Goal: Information Seeking & Learning: Compare options

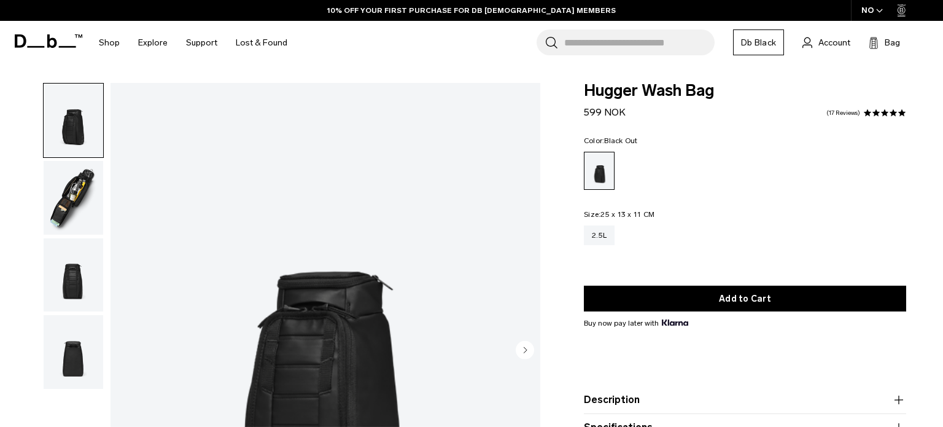
click at [75, 185] on img "button" at bounding box center [74, 198] width 60 height 74
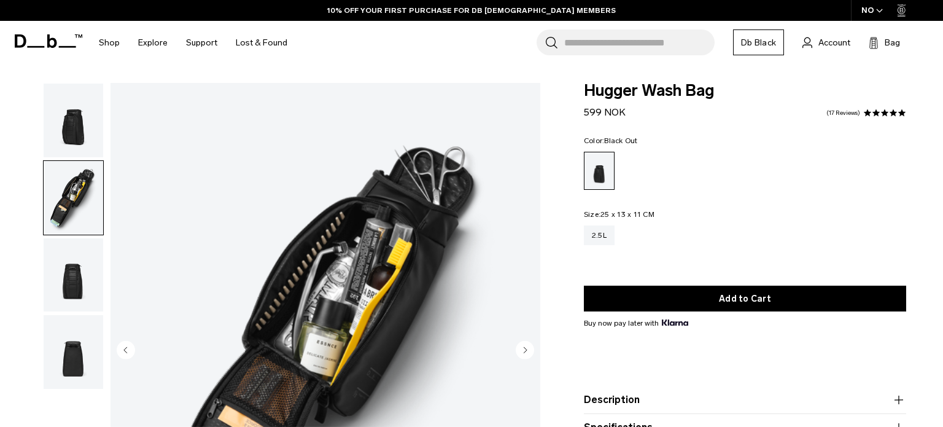
click at [518, 344] on body "Skip to content BUY NOW, PAY LATER WITH KLARNA 10% OFF YOUR FIRST PURCHASE FOR …" at bounding box center [471, 213] width 943 height 427
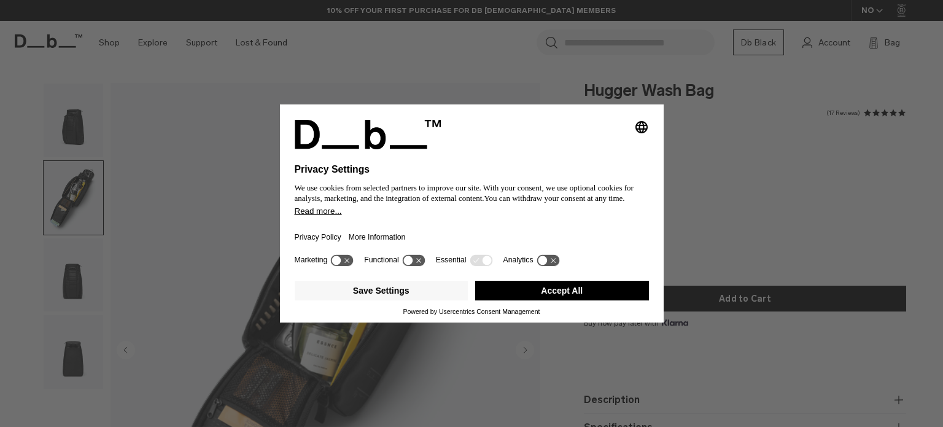
click at [512, 294] on button "Accept All" at bounding box center [562, 291] width 174 height 20
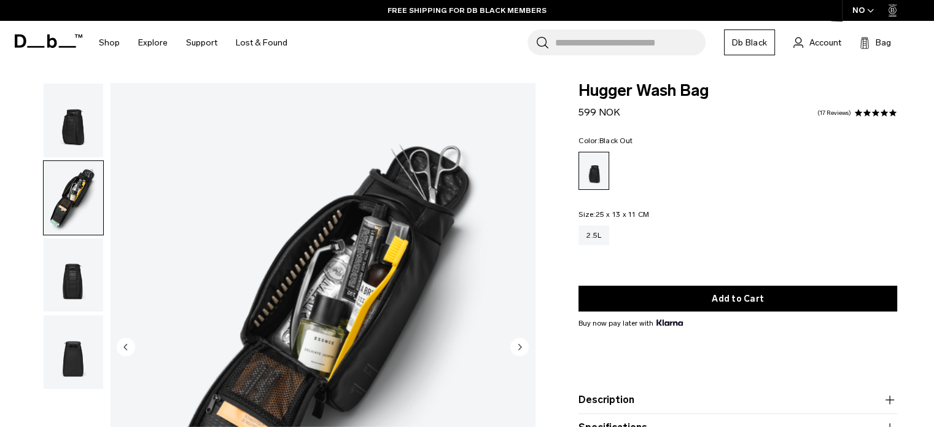
click at [520, 344] on circle "Next slide" at bounding box center [519, 346] width 18 height 18
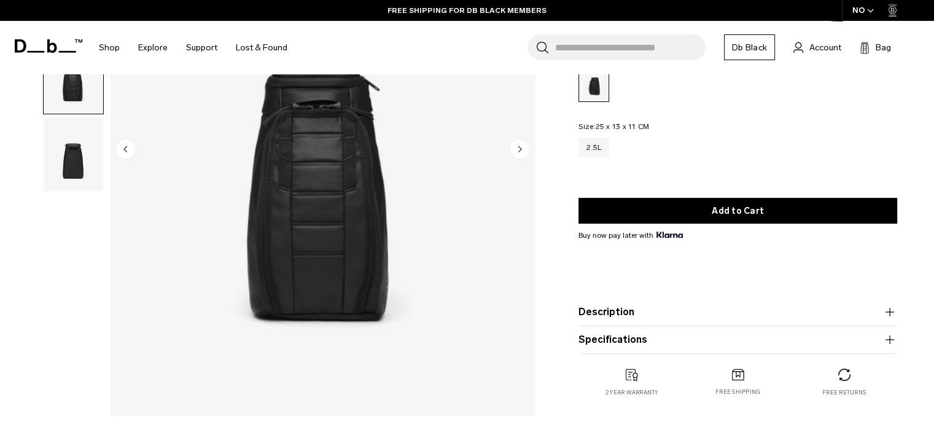
scroll to position [196, 0]
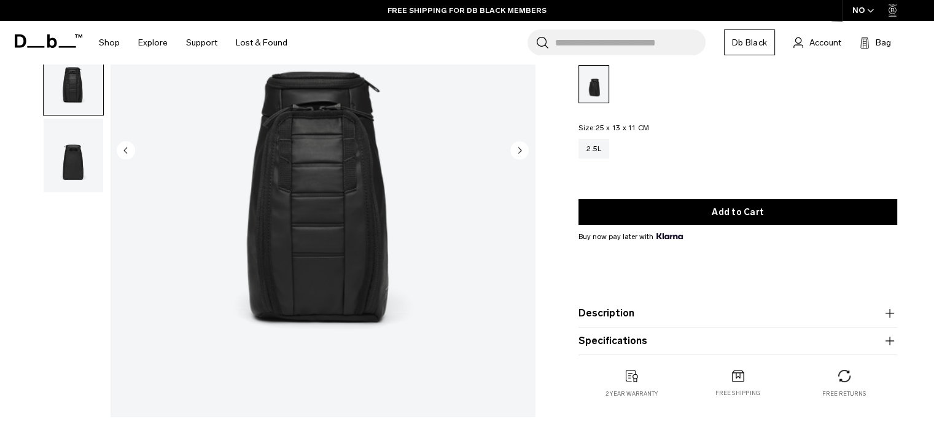
click at [519, 148] on icon "Next slide" at bounding box center [520, 150] width 3 height 6
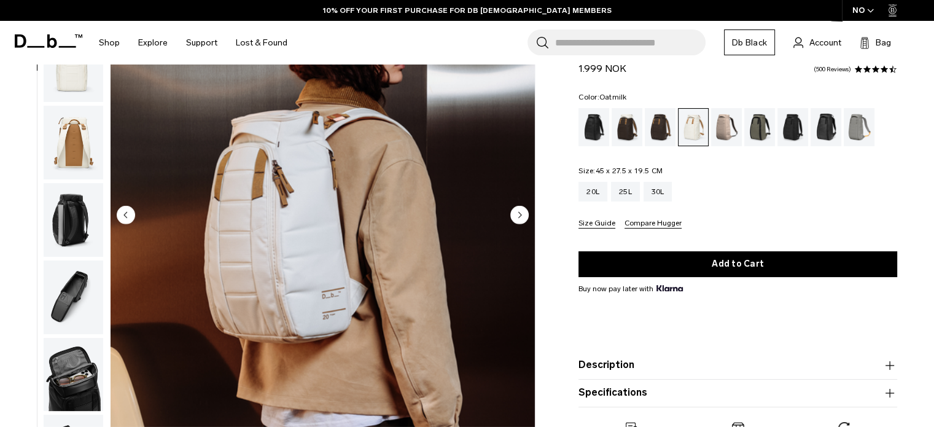
scroll to position [147, 0]
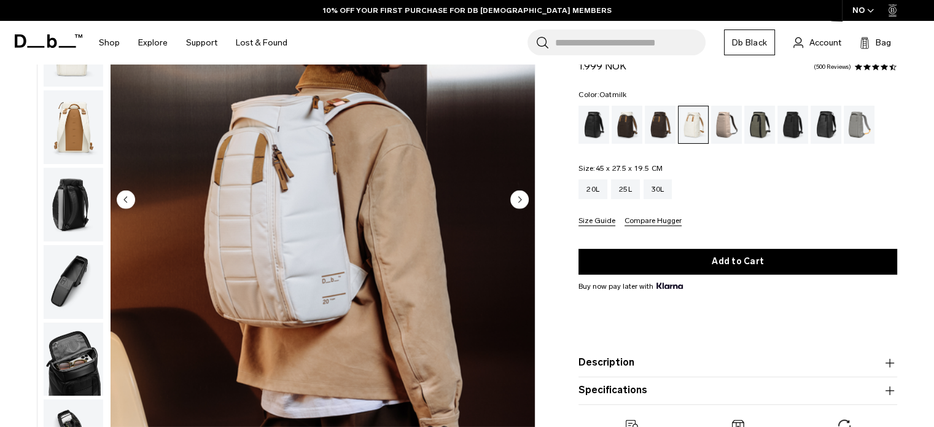
click at [519, 194] on circle "Next slide" at bounding box center [519, 199] width 18 height 18
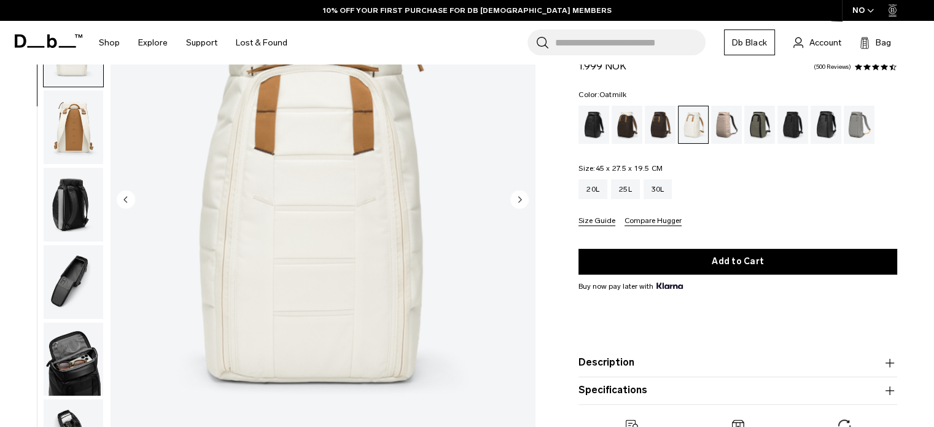
scroll to position [0, 0]
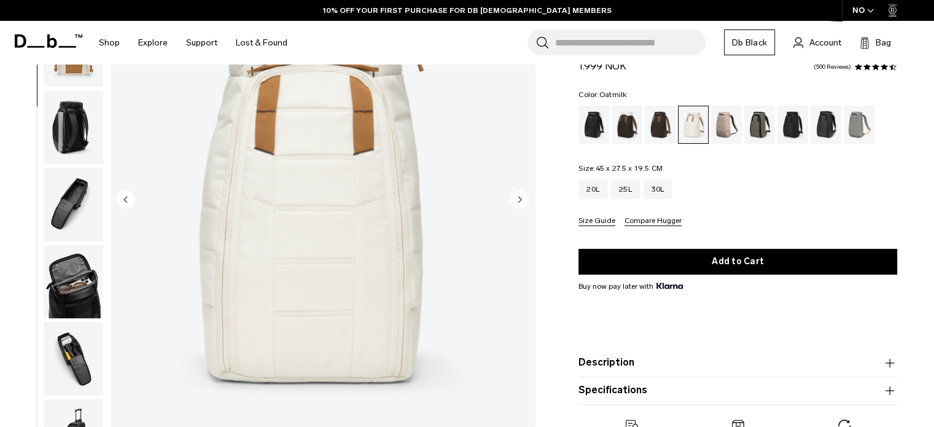
click at [519, 194] on circle "Next slide" at bounding box center [519, 199] width 18 height 18
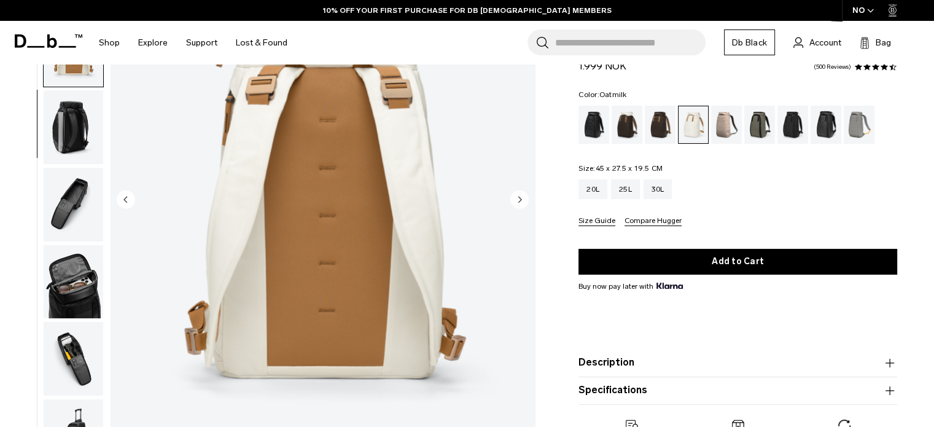
scroll to position [232, 0]
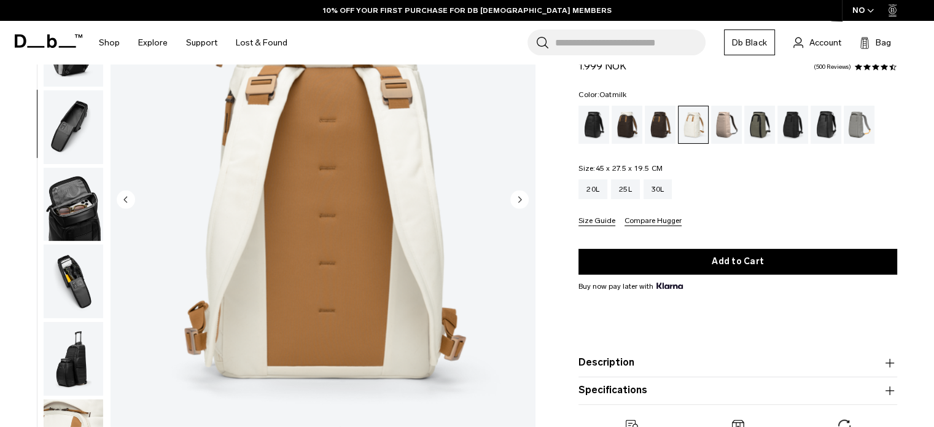
click at [519, 194] on circle "Next slide" at bounding box center [519, 199] width 18 height 18
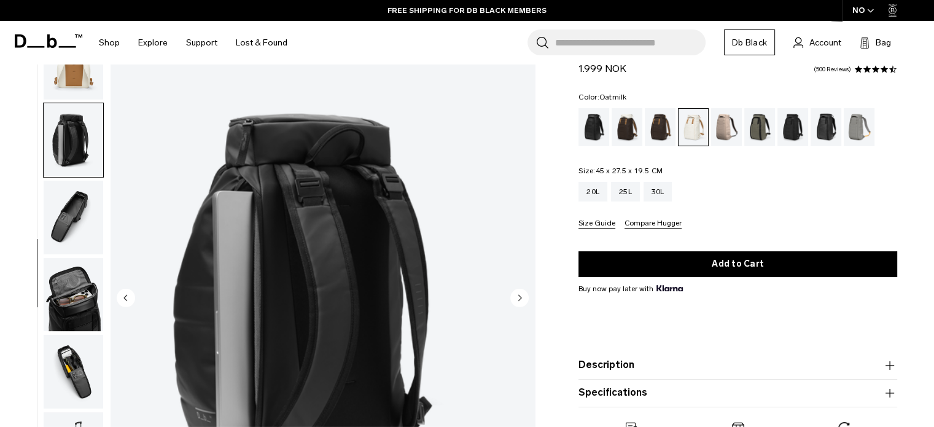
scroll to position [0, 0]
click at [520, 301] on circle "Next slide" at bounding box center [519, 297] width 18 height 18
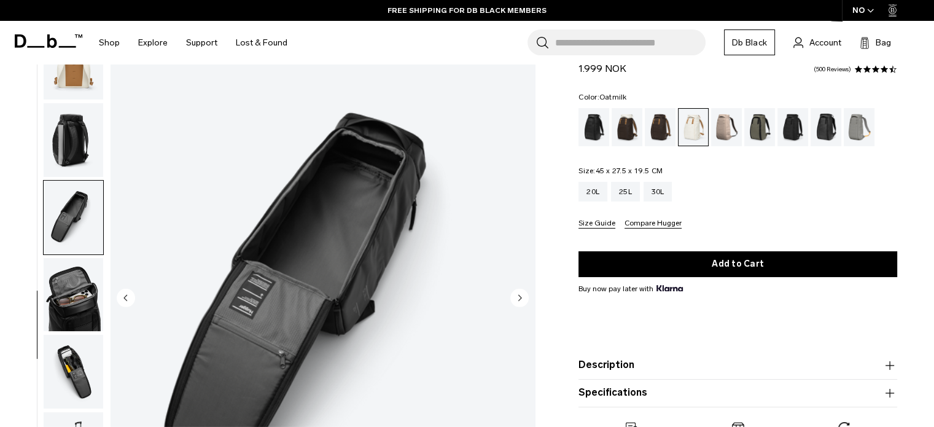
click at [520, 301] on circle "Next slide" at bounding box center [519, 297] width 18 height 18
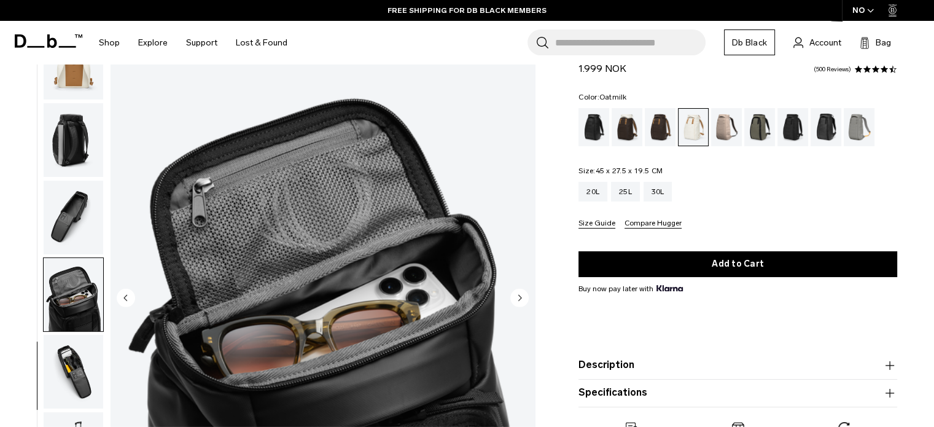
click at [520, 301] on circle "Next slide" at bounding box center [519, 297] width 18 height 18
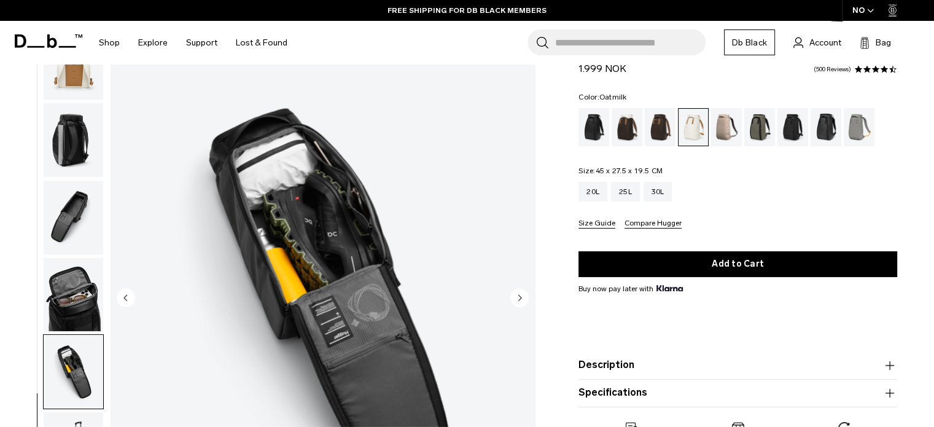
click at [520, 301] on circle "Next slide" at bounding box center [519, 297] width 18 height 18
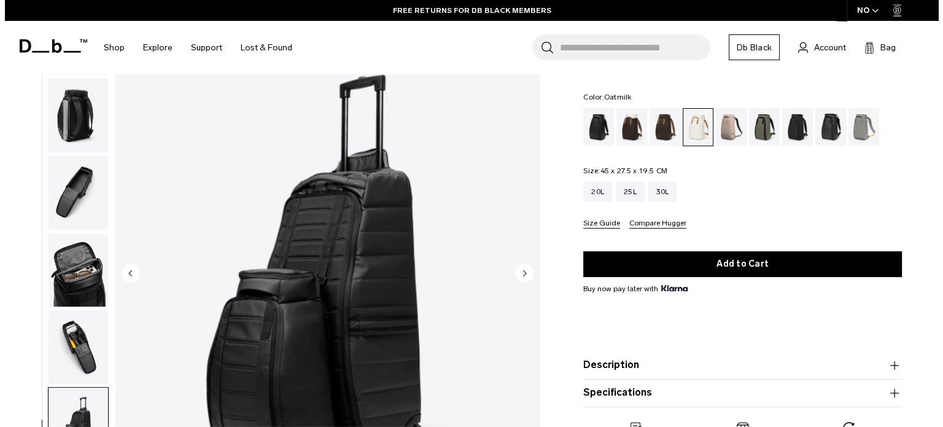
scroll to position [98, 0]
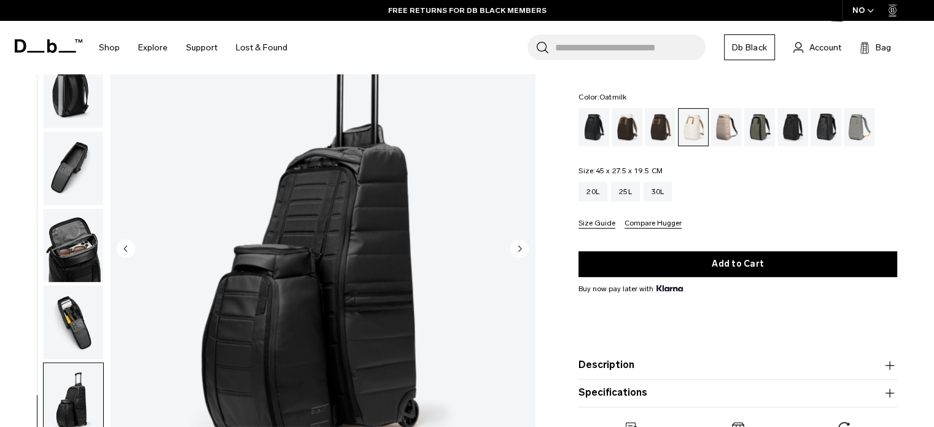
click at [519, 250] on icon "Next slide" at bounding box center [520, 249] width 3 height 6
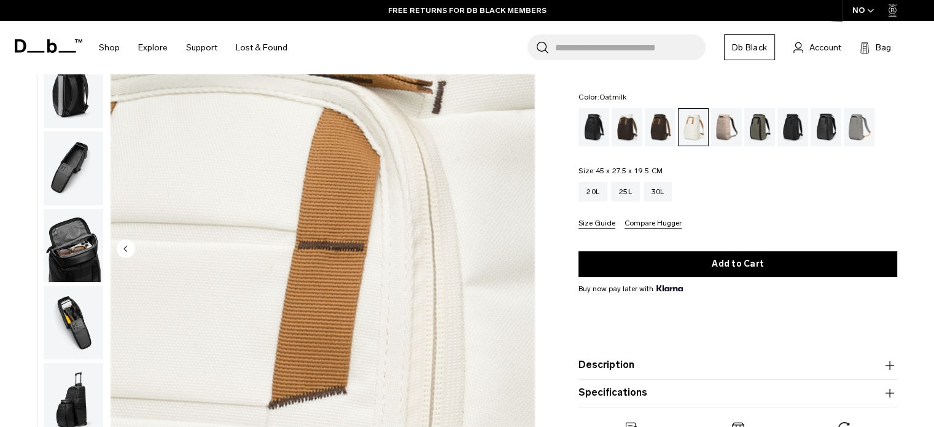
click at [519, 250] on img "10 / 10" at bounding box center [323, 250] width 424 height 530
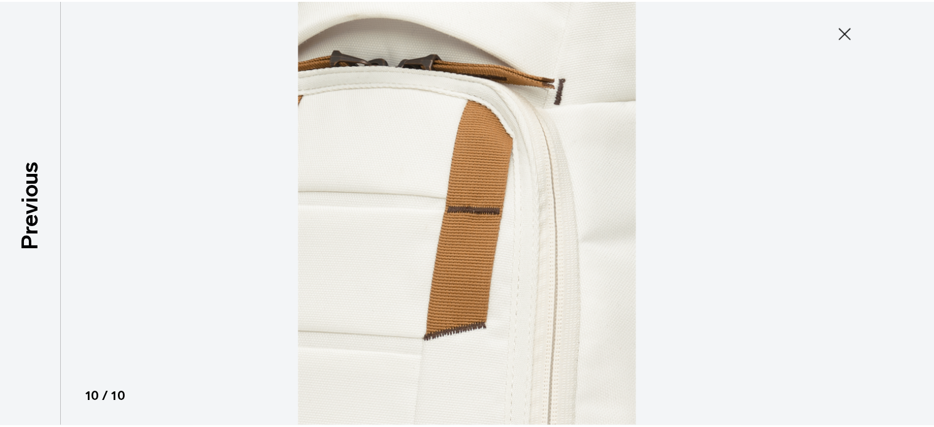
scroll to position [233, 0]
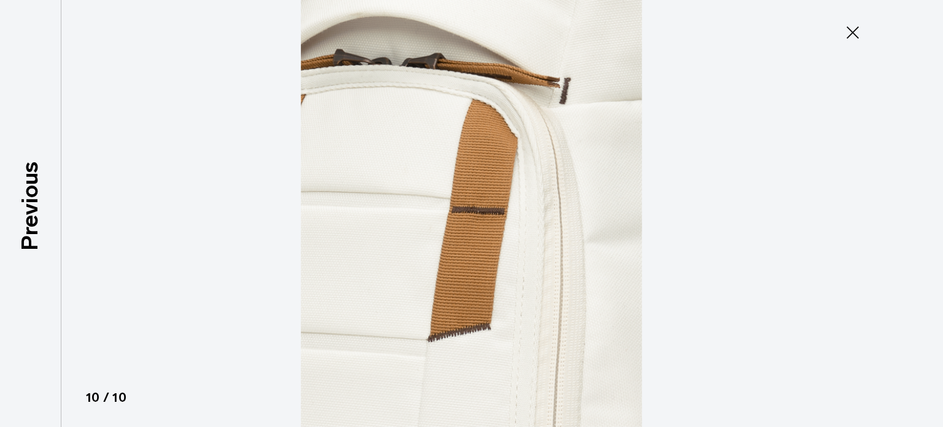
click at [844, 34] on icon at bounding box center [853, 33] width 20 height 20
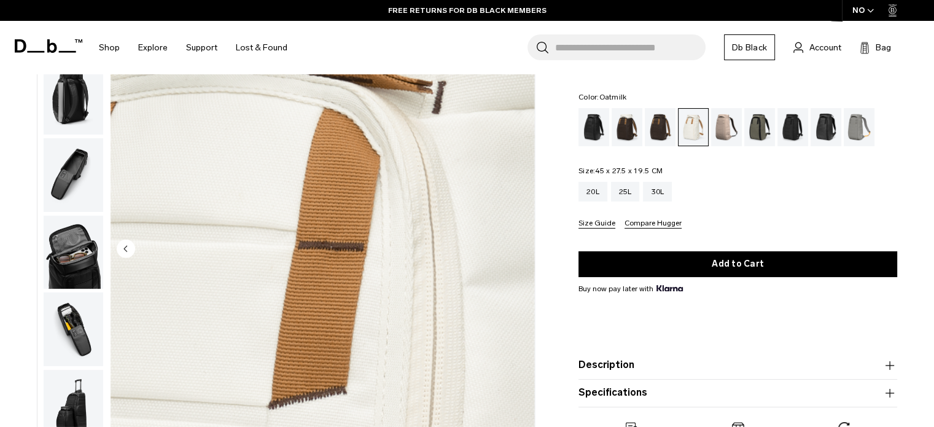
scroll to position [241, 0]
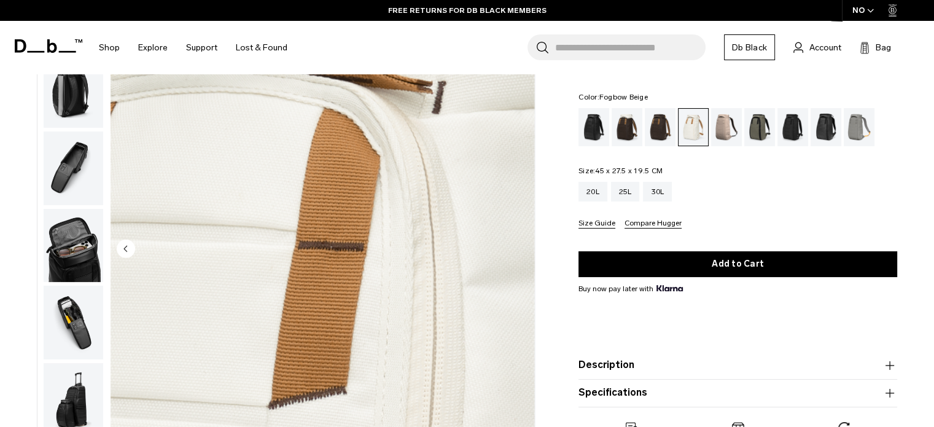
click at [723, 133] on div "Fogbow Beige" at bounding box center [726, 127] width 31 height 38
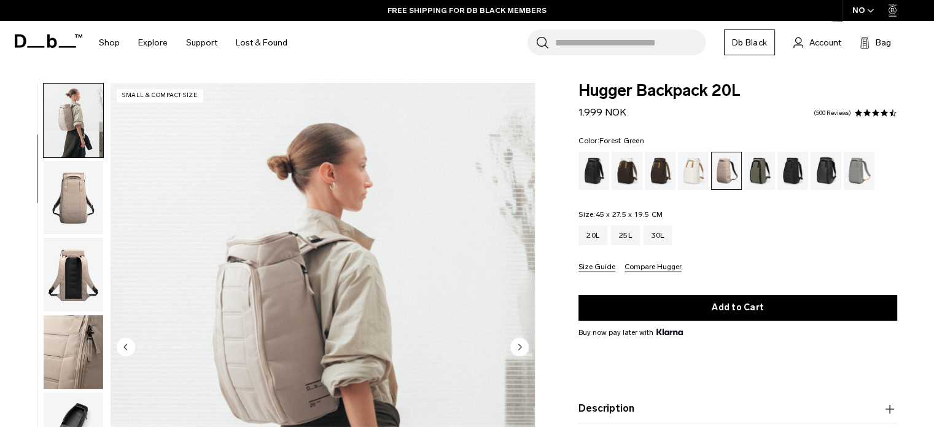
click at [759, 169] on div "Forest Green" at bounding box center [759, 171] width 31 height 38
